Goal: Navigation & Orientation: Find specific page/section

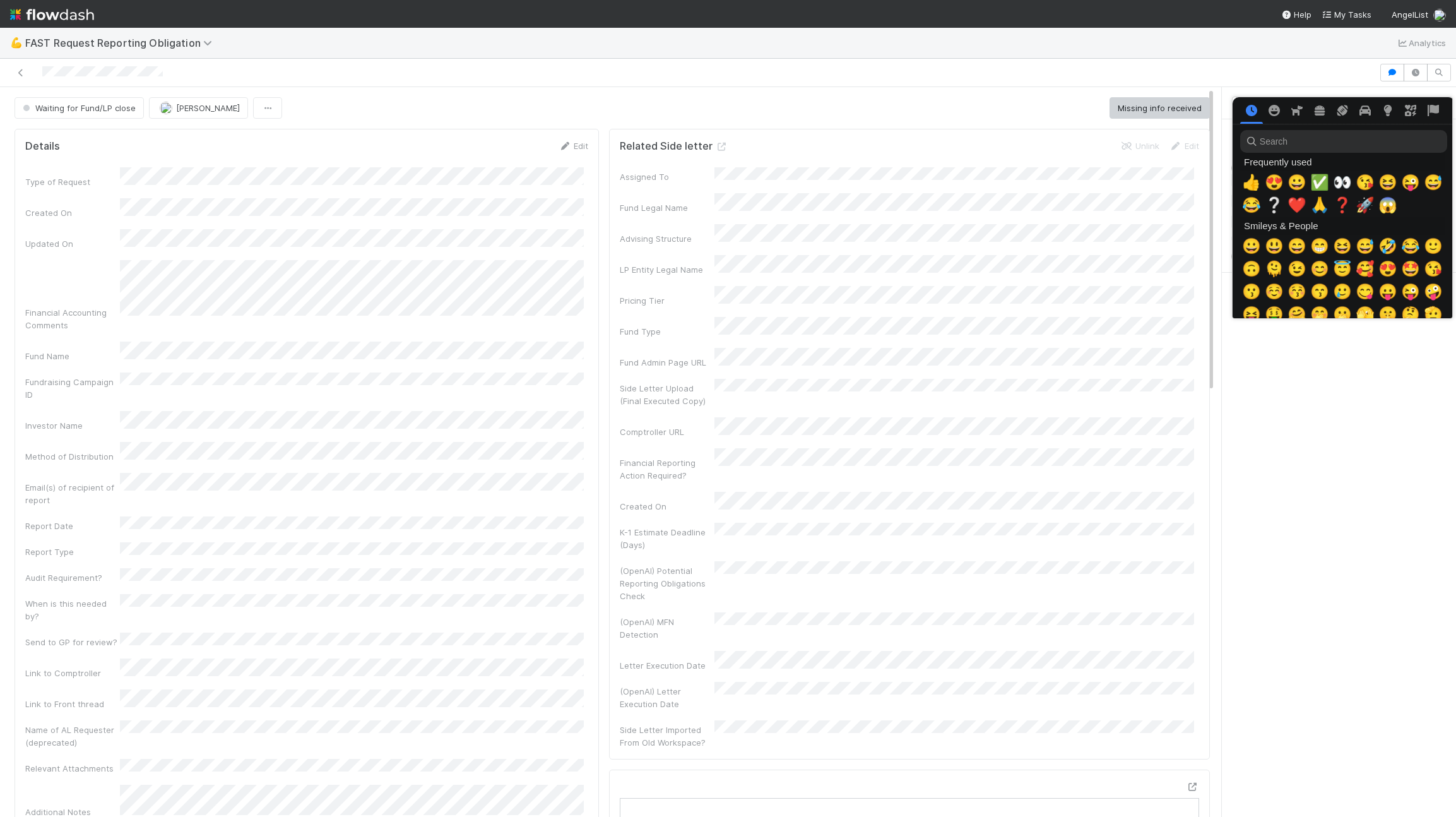
scroll to position [0, 5]
click at [1255, 182] on div "👍" at bounding box center [1249, 183] width 23 height 23
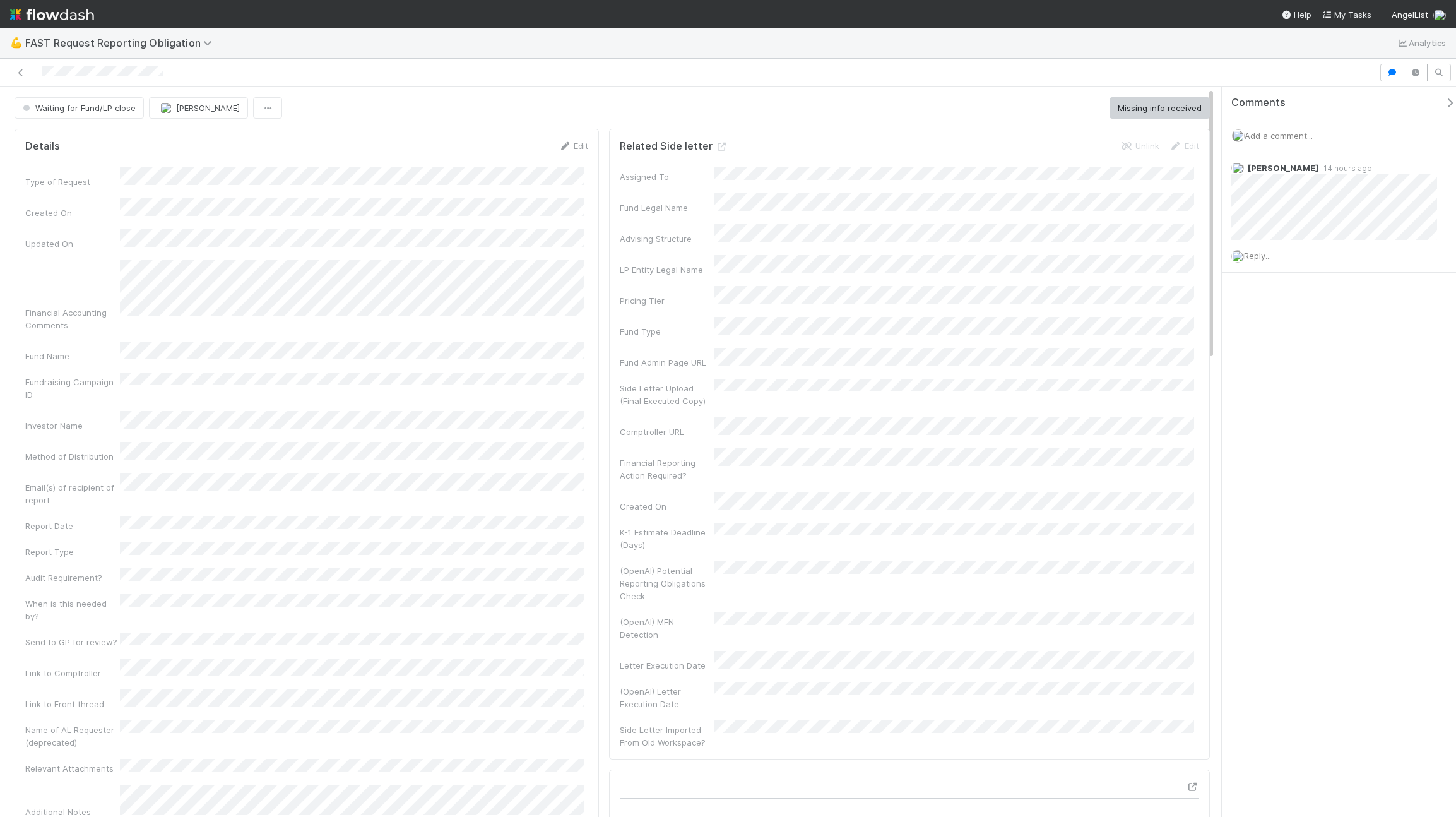
click at [953, 45] on div "💪 FAST Request Reporting Obligation Analytics" at bounding box center [728, 42] width 1456 height 30
